Goal: Task Accomplishment & Management: Use online tool/utility

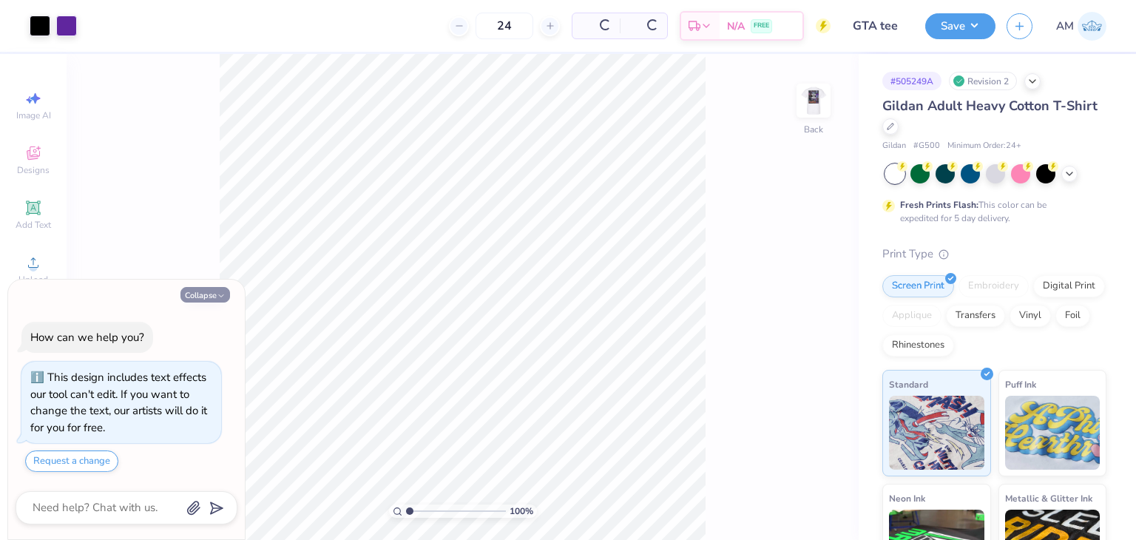
click at [220, 296] on polyline "button" at bounding box center [221, 295] width 4 height 2
type textarea "x"
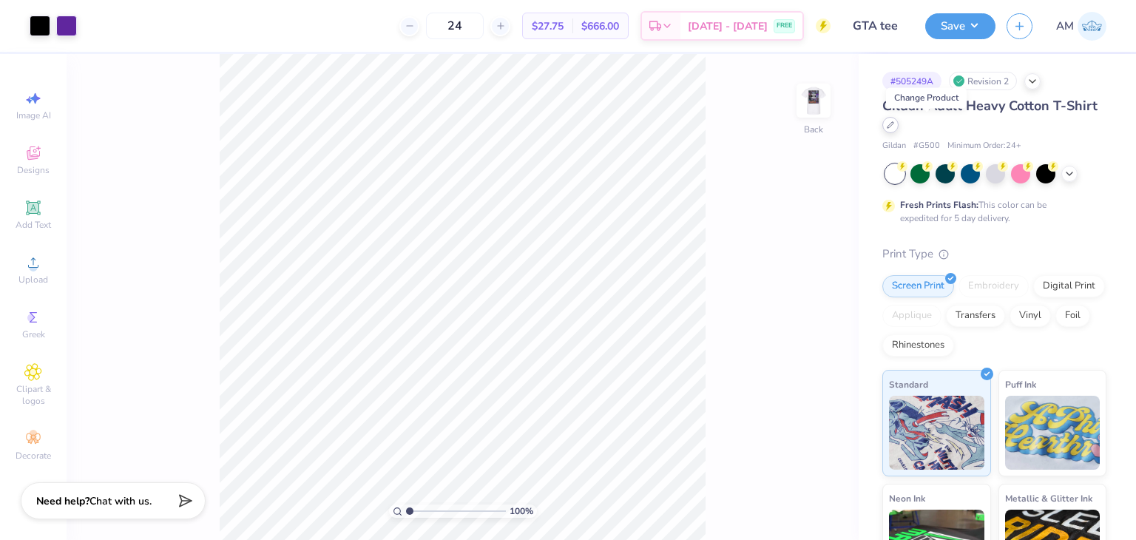
click at [893, 127] on icon at bounding box center [890, 125] width 6 height 6
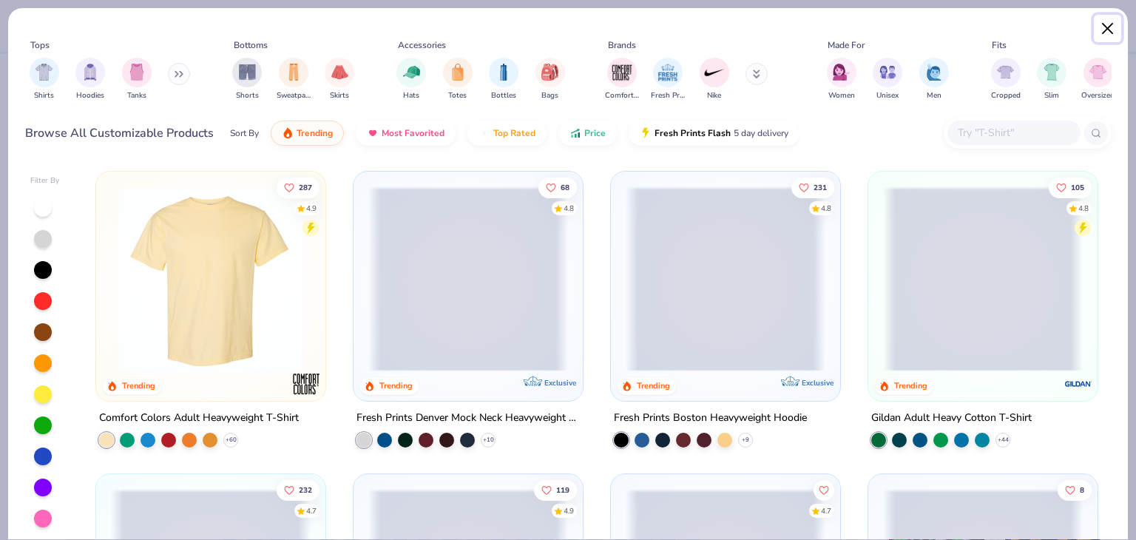
click at [1103, 27] on button "Close" at bounding box center [1108, 29] width 28 height 28
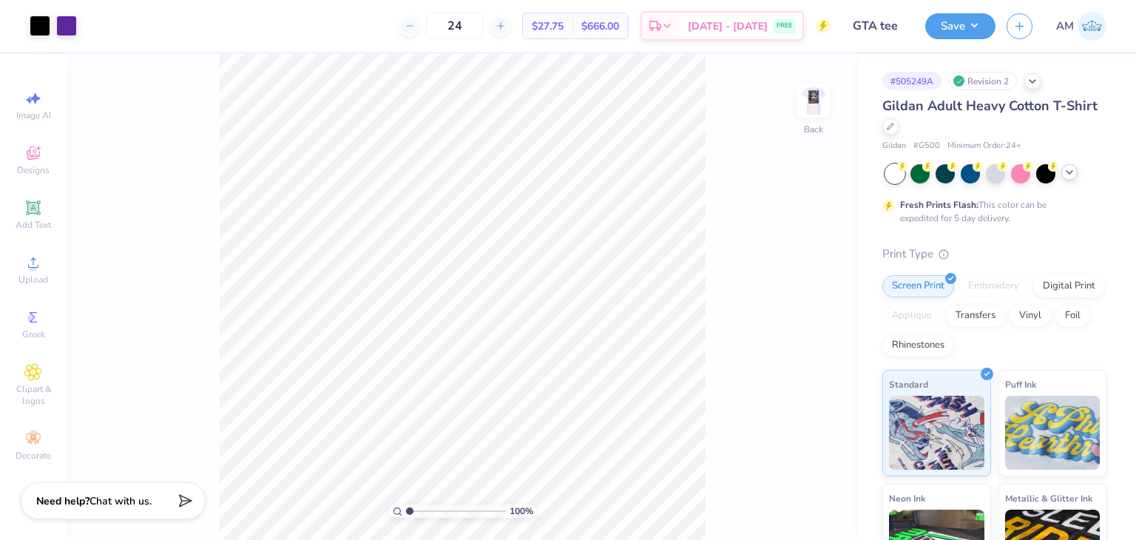
click at [1071, 167] on icon at bounding box center [1069, 172] width 12 height 12
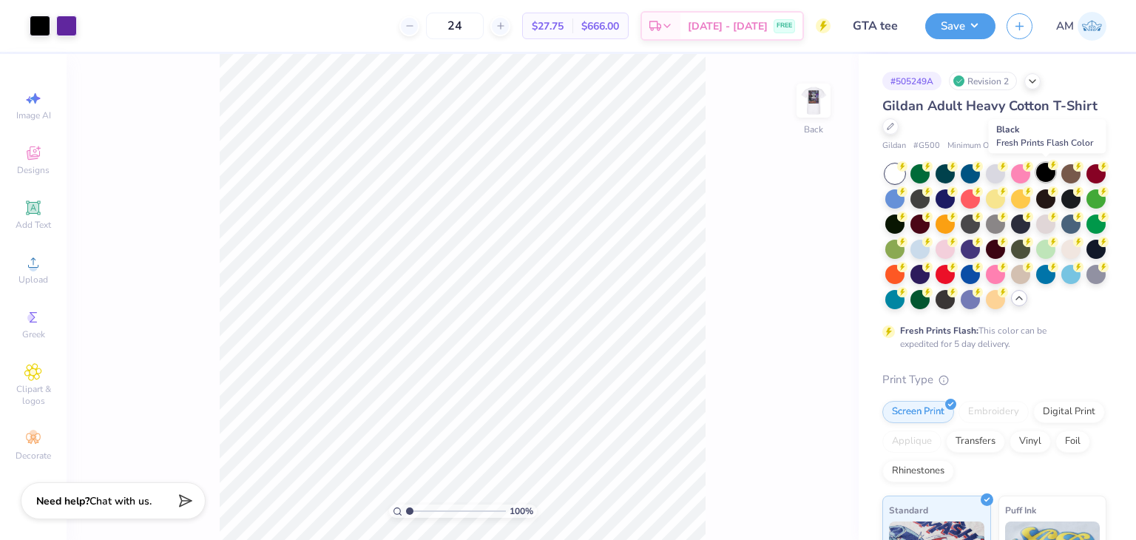
click at [1049, 169] on icon at bounding box center [1053, 165] width 10 height 10
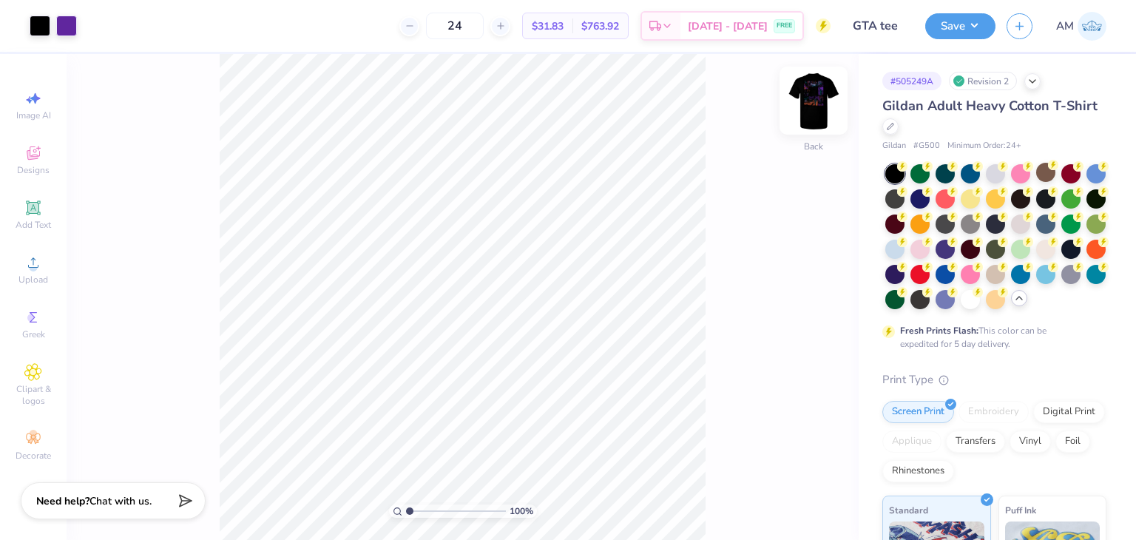
click at [829, 112] on img at bounding box center [813, 100] width 59 height 59
click at [146, 26] on div at bounding box center [146, 24] width 21 height 21
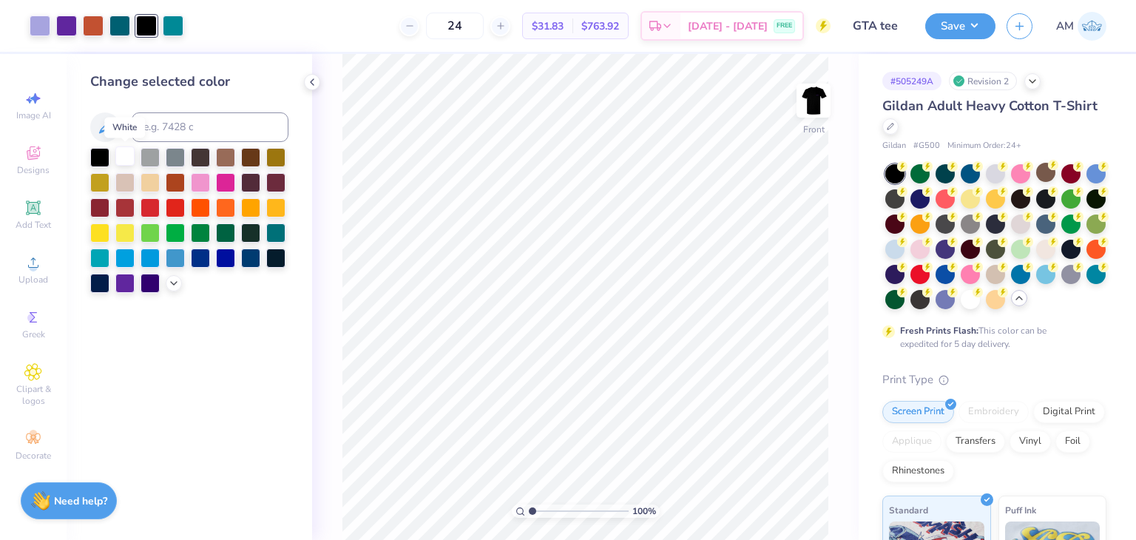
click at [123, 153] on div at bounding box center [124, 155] width 19 height 19
click at [119, 160] on div at bounding box center [124, 155] width 19 height 19
click at [784, 498] on icon at bounding box center [789, 498] width 15 height 15
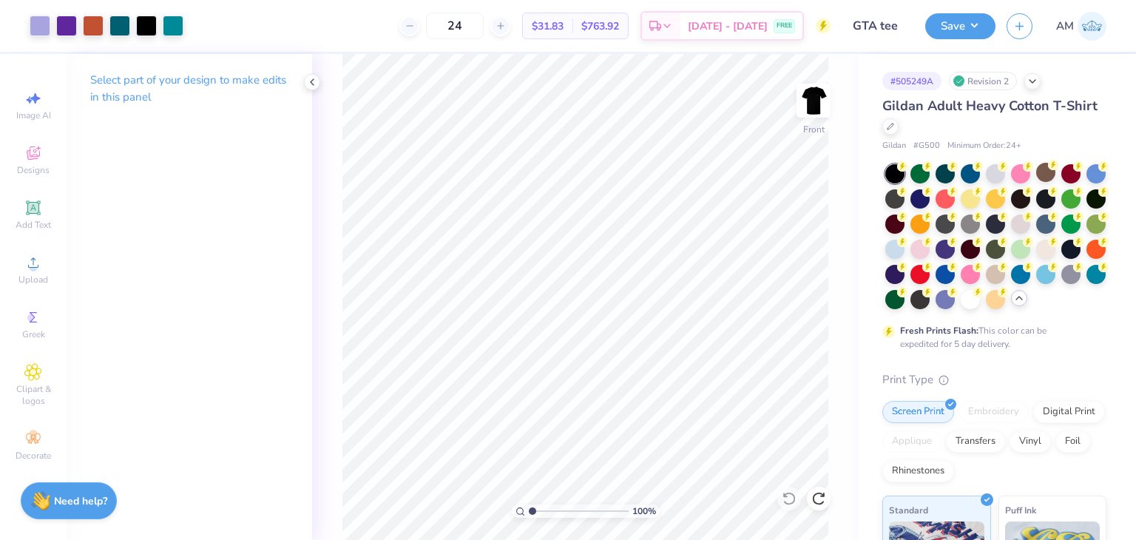
click at [312, 76] on icon at bounding box center [312, 82] width 12 height 12
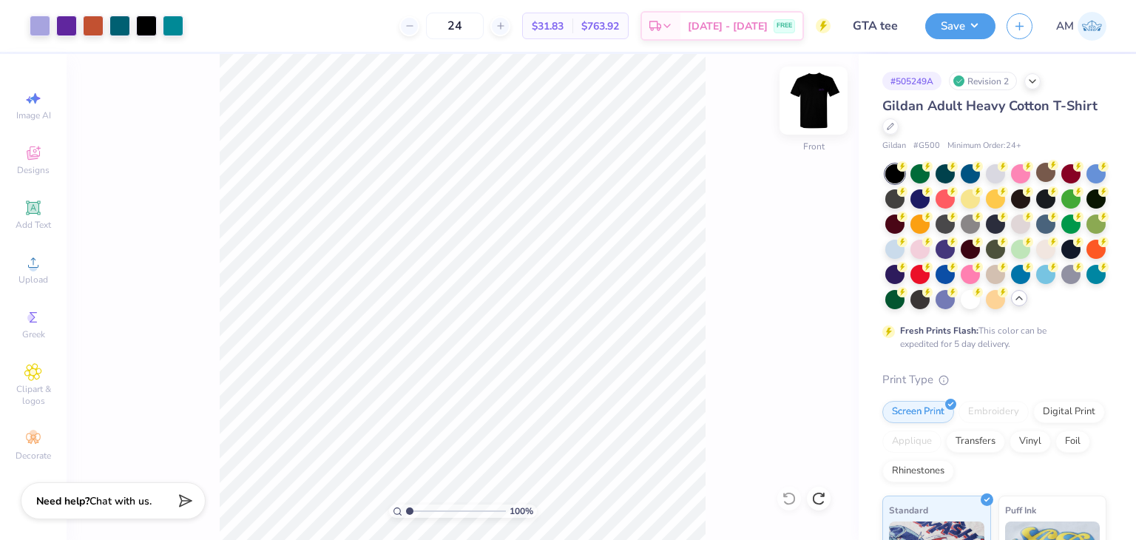
click at [819, 98] on img at bounding box center [813, 100] width 59 height 59
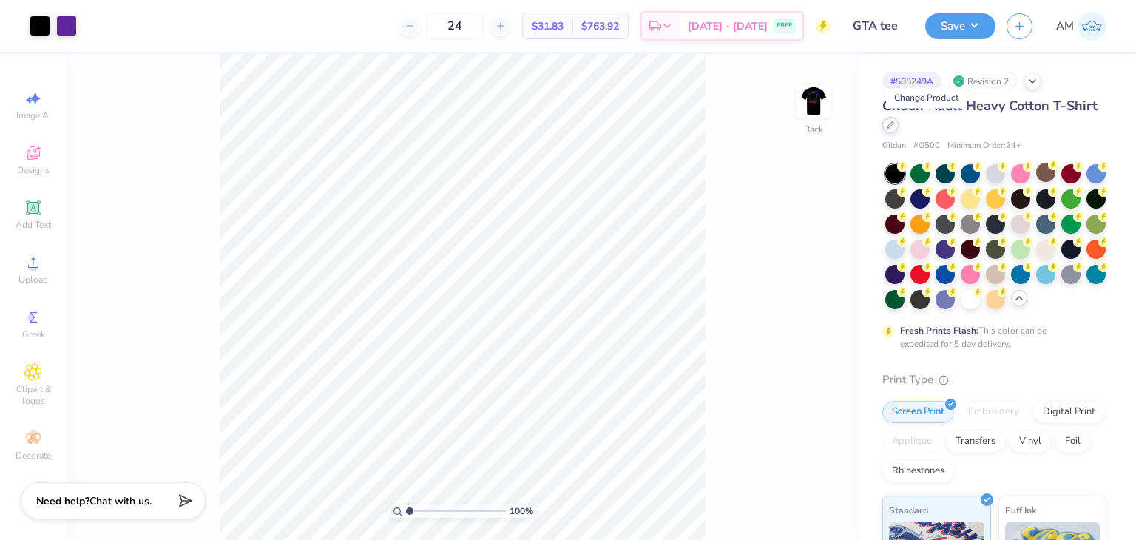
click at [898, 119] on div at bounding box center [890, 125] width 16 height 16
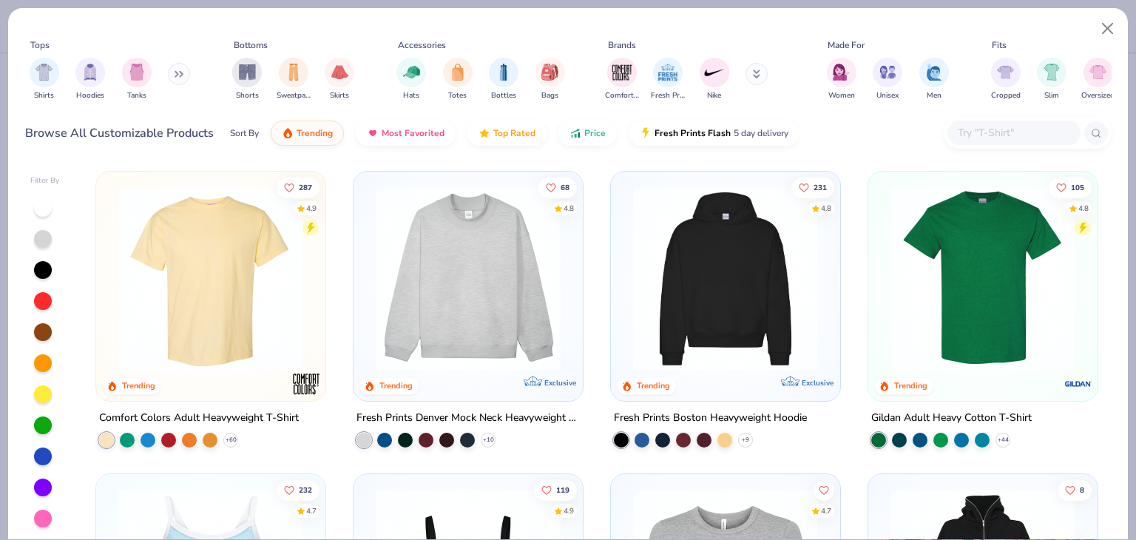
click at [965, 135] on input "text" at bounding box center [1013, 132] width 114 height 17
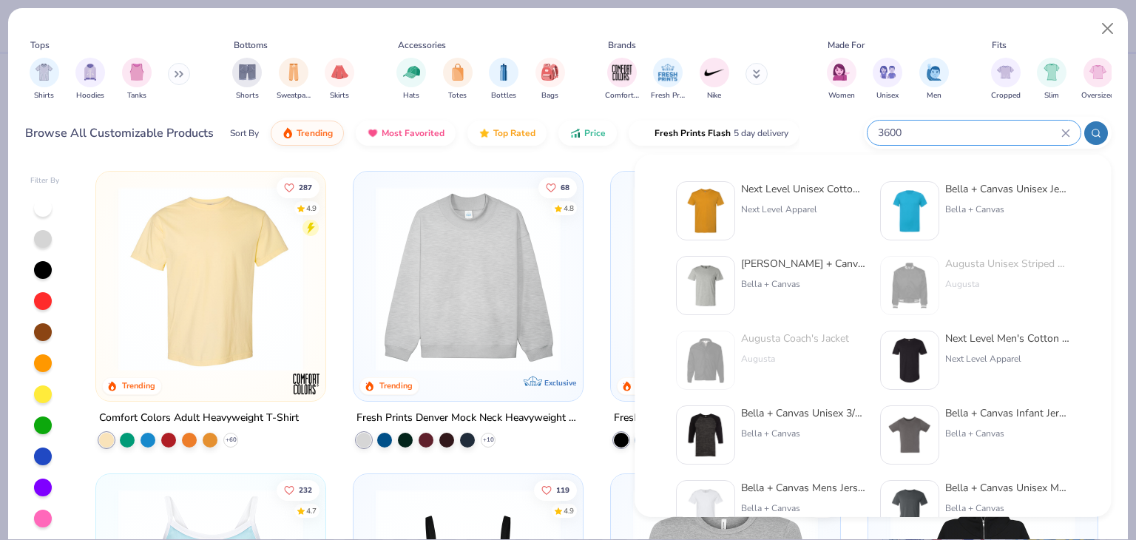
type input "3600"
click at [845, 192] on div "Next Level Unisex Cotton T-Shirt" at bounding box center [803, 189] width 124 height 16
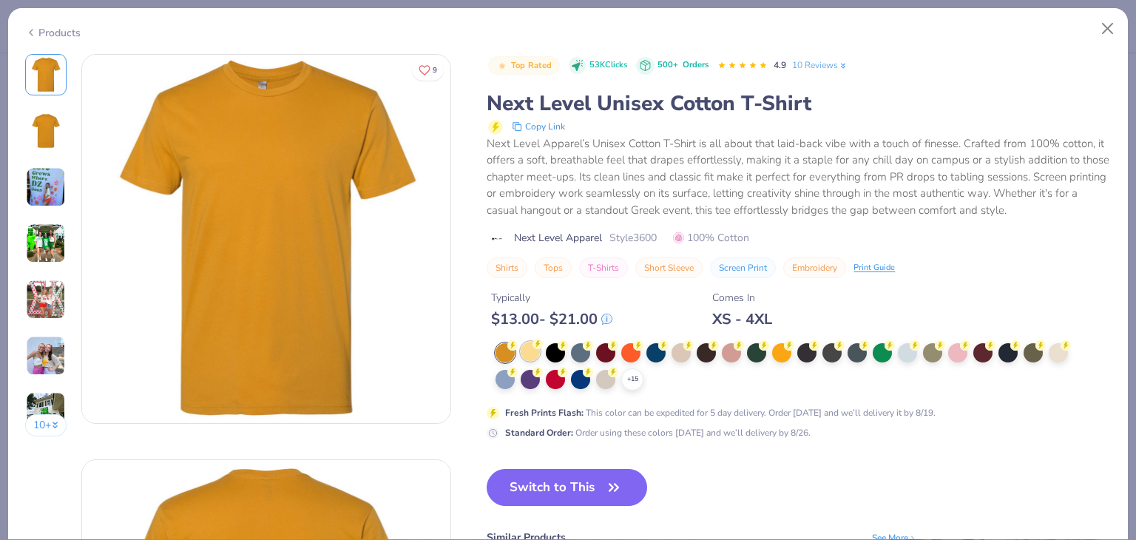
click at [518, 345] on circle at bounding box center [512, 345] width 10 height 10
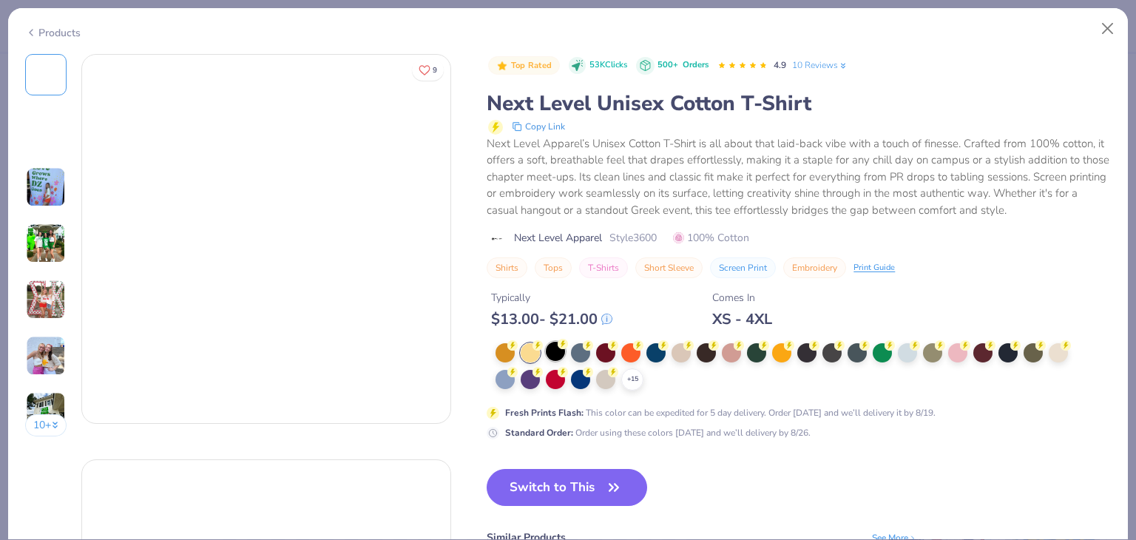
click at [553, 347] on div at bounding box center [555, 351] width 19 height 19
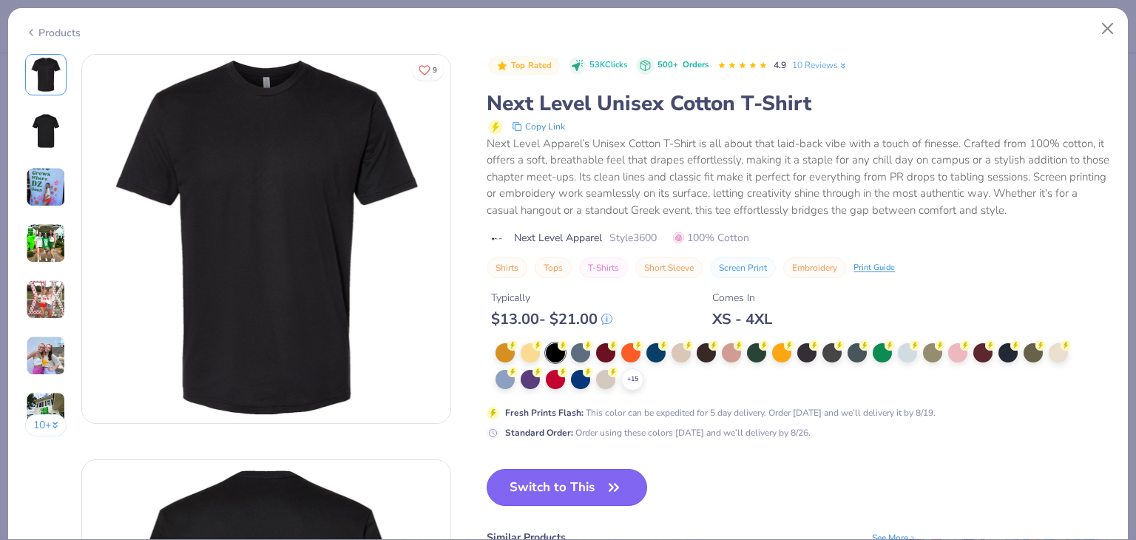
click at [577, 474] on button "Switch to This" at bounding box center [567, 487] width 160 height 37
click at [584, 478] on button "Switch to This" at bounding box center [567, 487] width 160 height 37
